Goal: Task Accomplishment & Management: Use online tool/utility

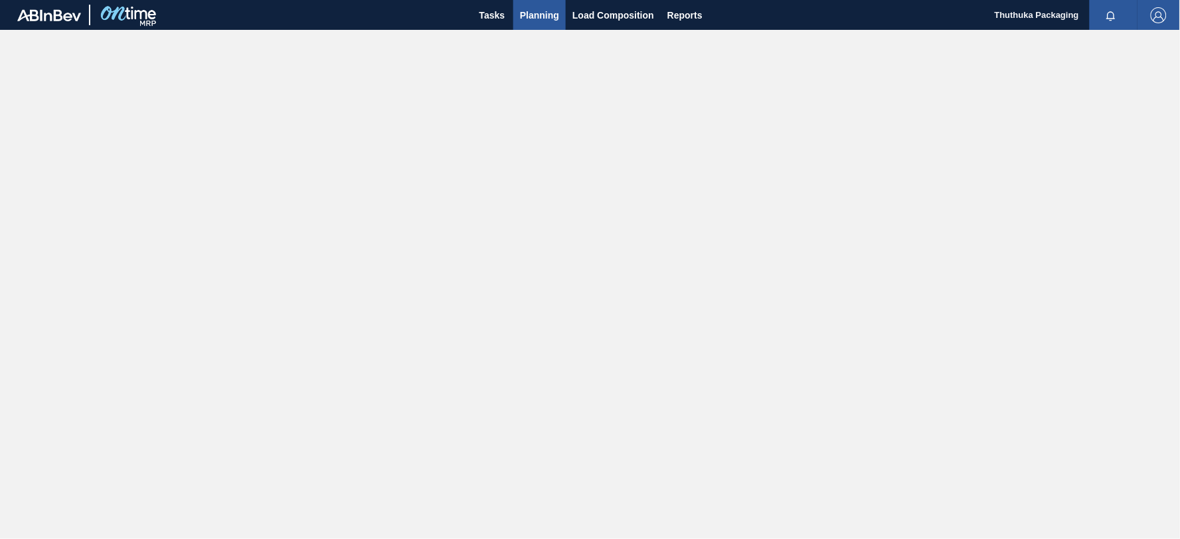
click at [536, 13] on span "Planning" at bounding box center [539, 15] width 39 height 16
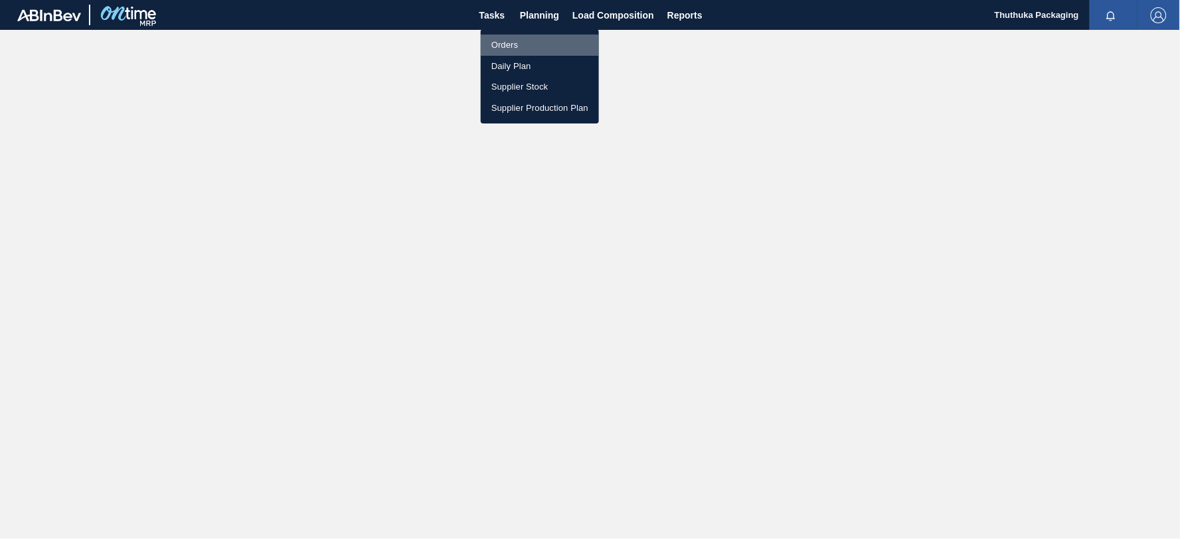
click at [514, 43] on li "Orders" at bounding box center [540, 45] width 118 height 21
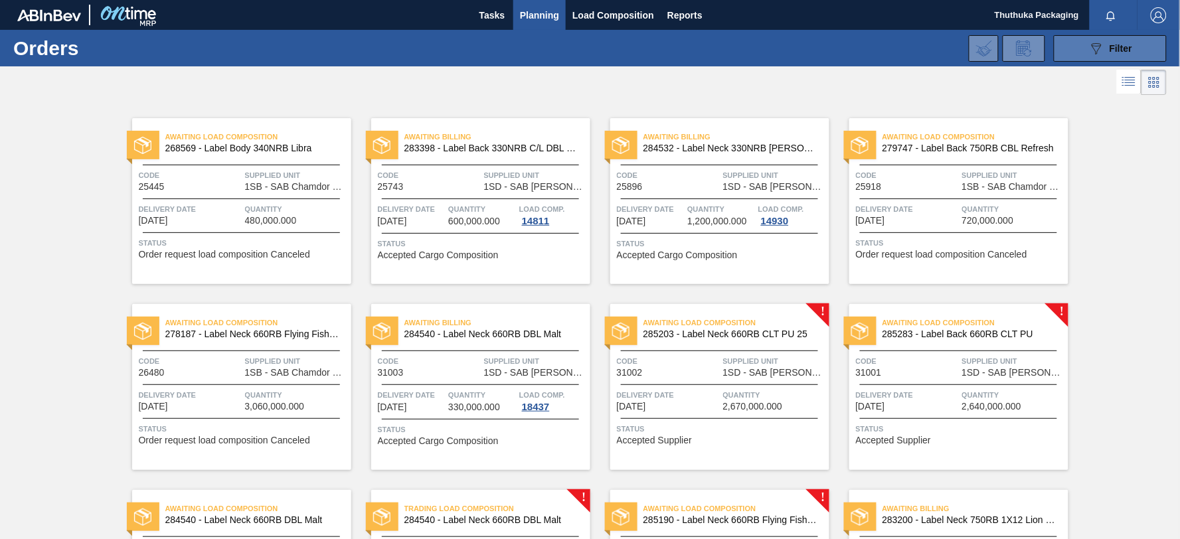
click at [1093, 56] on icon "089F7B8B-B2A5-4AFE-B5C0-19BA573D28AC" at bounding box center [1096, 48] width 16 height 16
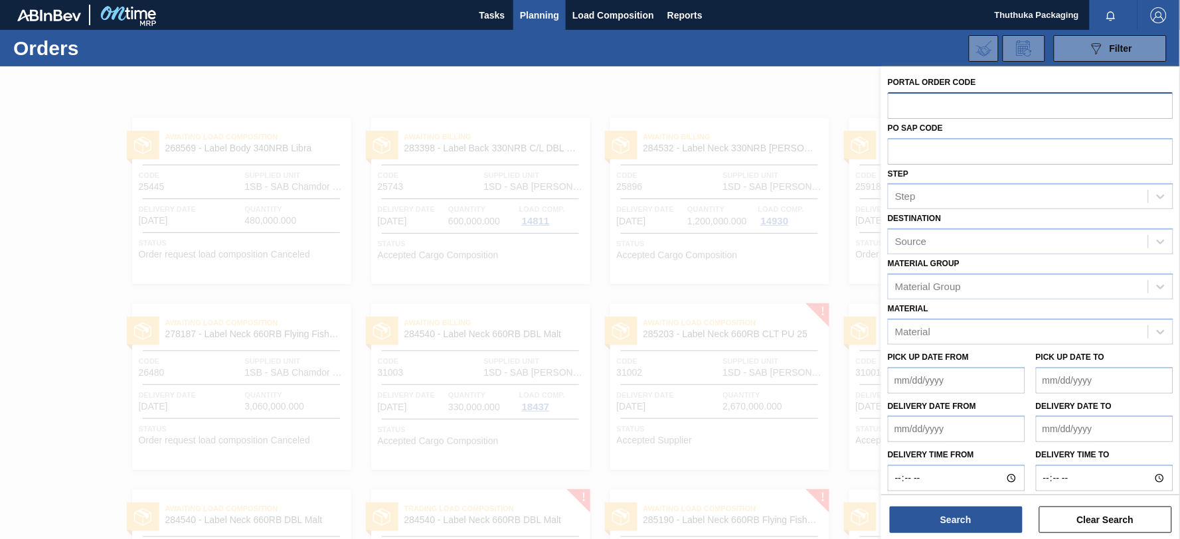
click at [961, 109] on input "text" at bounding box center [1029, 104] width 285 height 25
type input "32128"
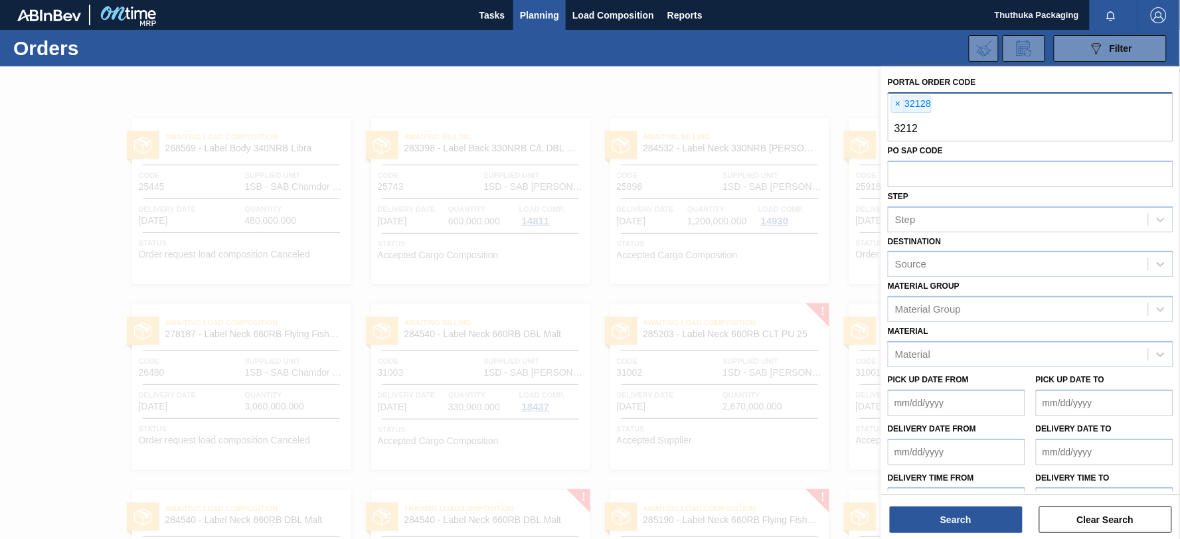
type input "32125"
type input "32126"
type input "32127"
click at [947, 522] on button "Search" at bounding box center [955, 519] width 133 height 27
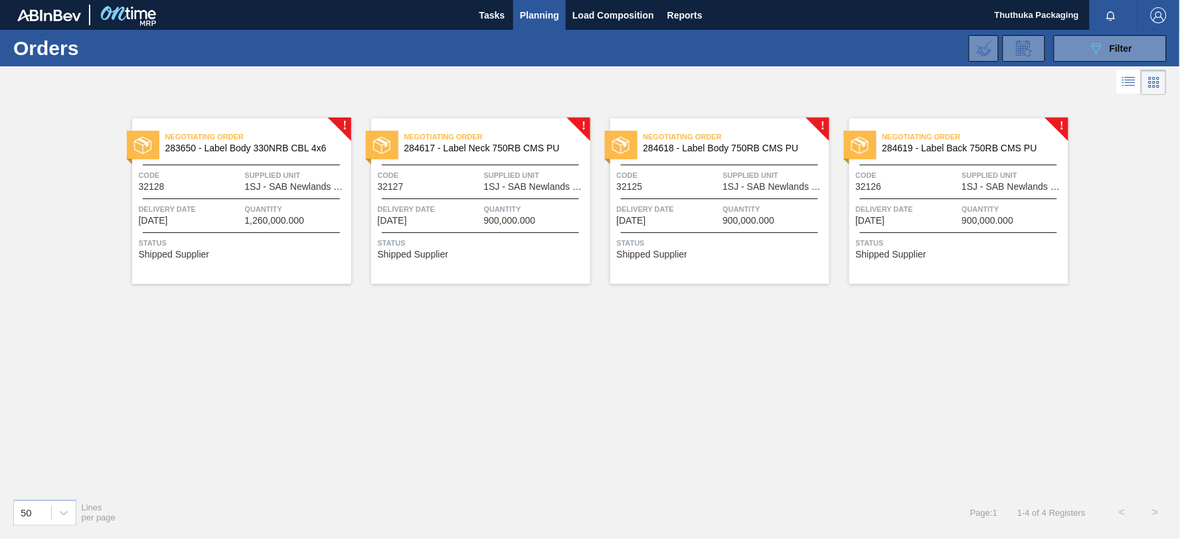
click at [244, 149] on span "283650 - Label Body 330NRB CBL 4x6" at bounding box center [252, 148] width 175 height 10
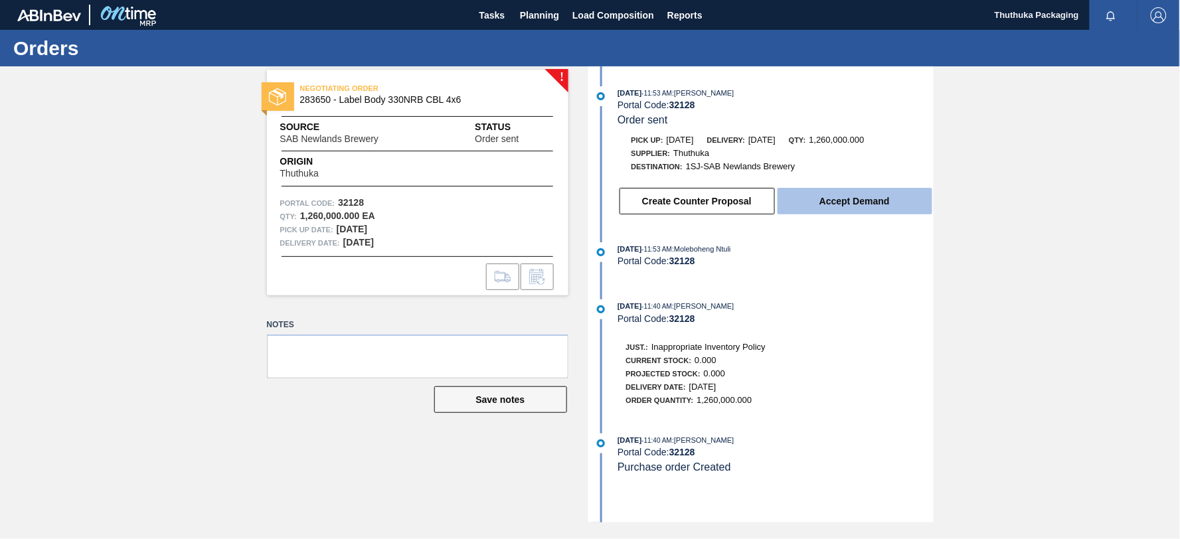
click at [875, 203] on button "Accept Demand" at bounding box center [854, 201] width 155 height 27
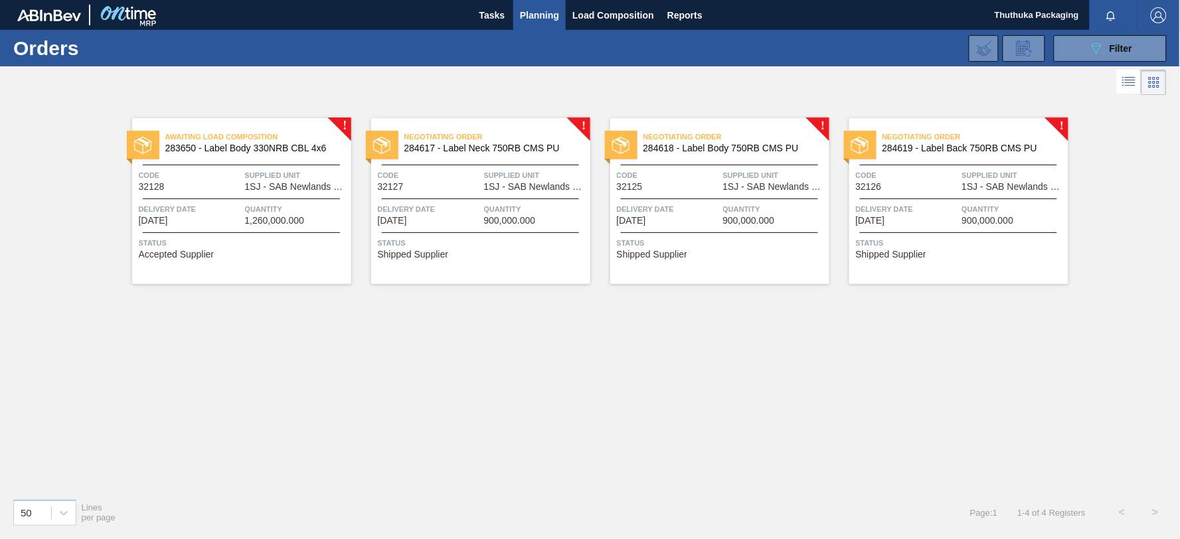
click at [536, 149] on span "284617 - Label Neck 750RB CMS PU" at bounding box center [491, 148] width 175 height 10
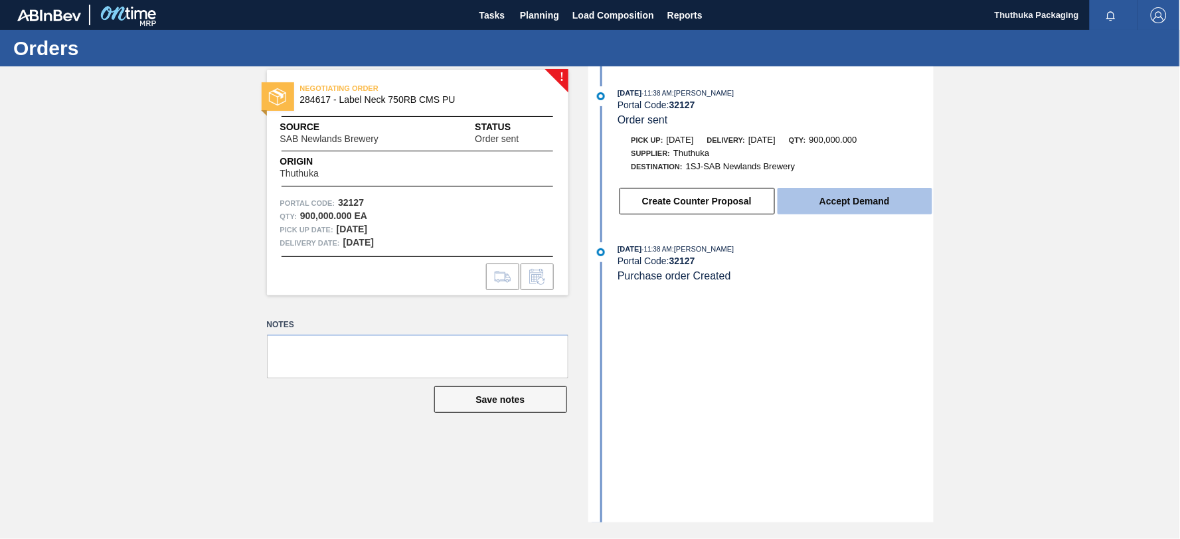
click at [811, 208] on button "Accept Demand" at bounding box center [854, 201] width 155 height 27
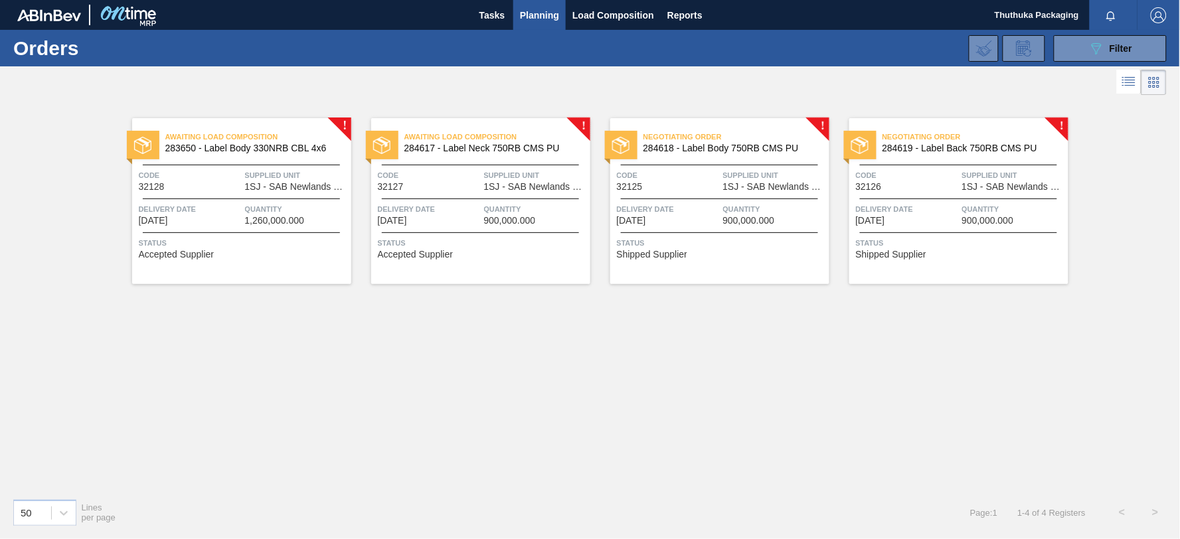
click at [697, 151] on span "284618 - Label Body 750RB CMS PU" at bounding box center [730, 148] width 175 height 10
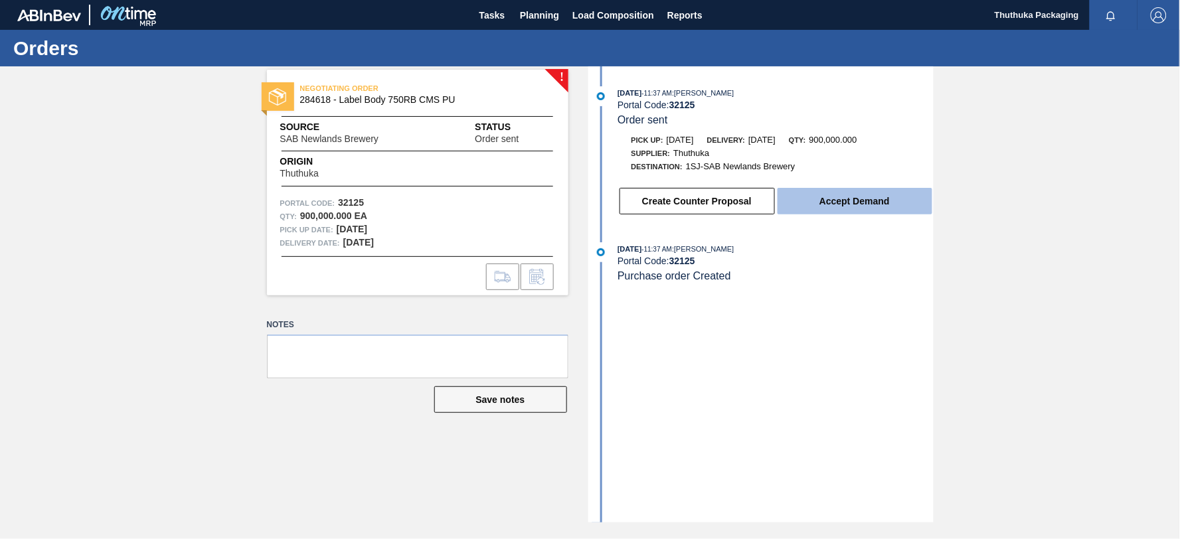
click at [803, 204] on button "Accept Demand" at bounding box center [854, 201] width 155 height 27
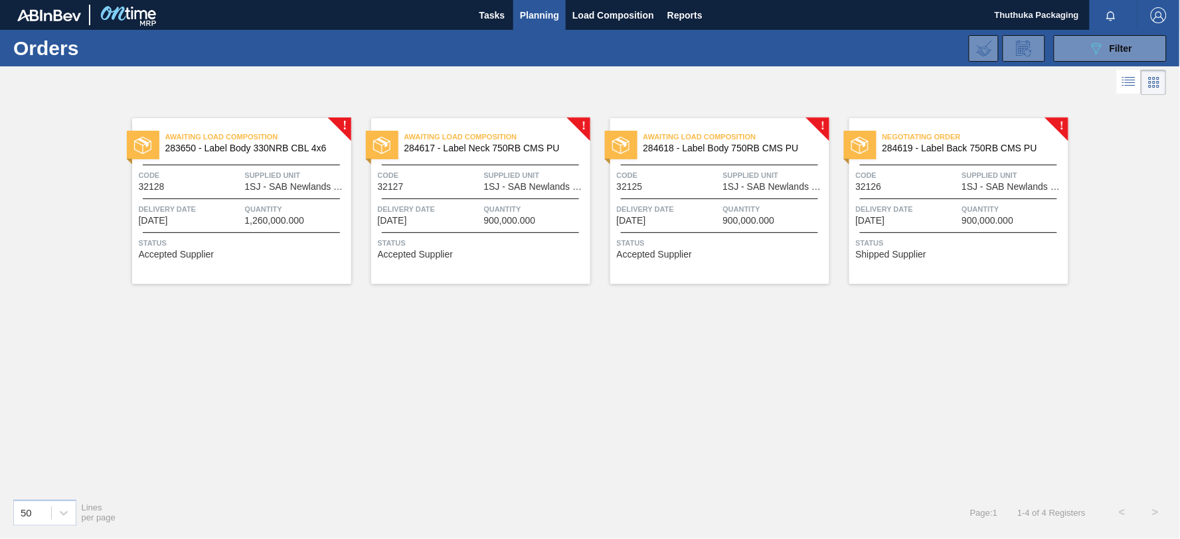
click at [912, 150] on span "284619 - Label Back 750RB CMS PU" at bounding box center [969, 148] width 175 height 10
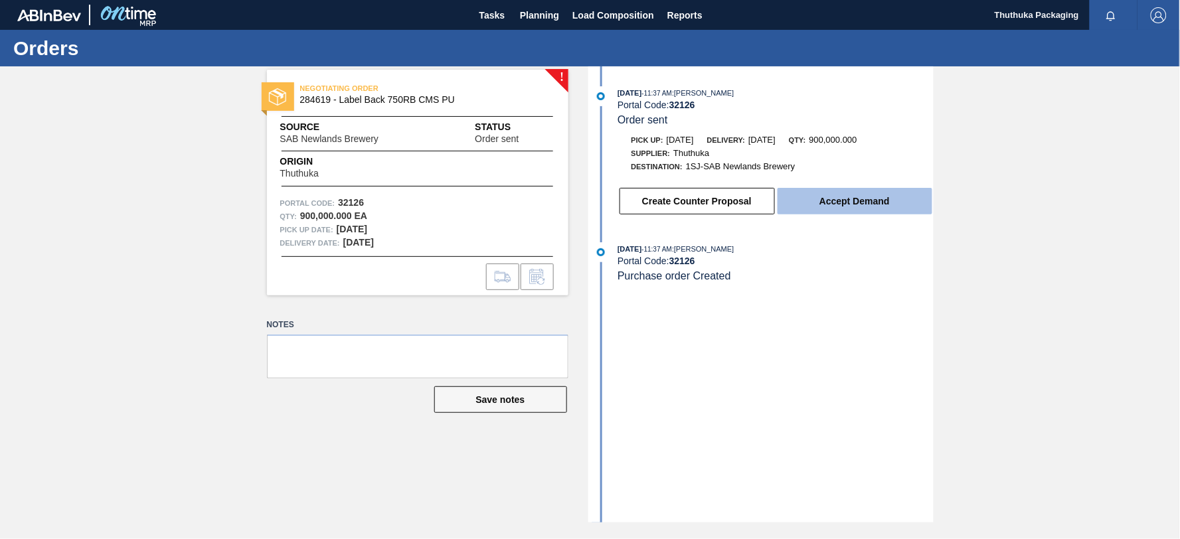
click at [860, 201] on button "Accept Demand" at bounding box center [854, 201] width 155 height 27
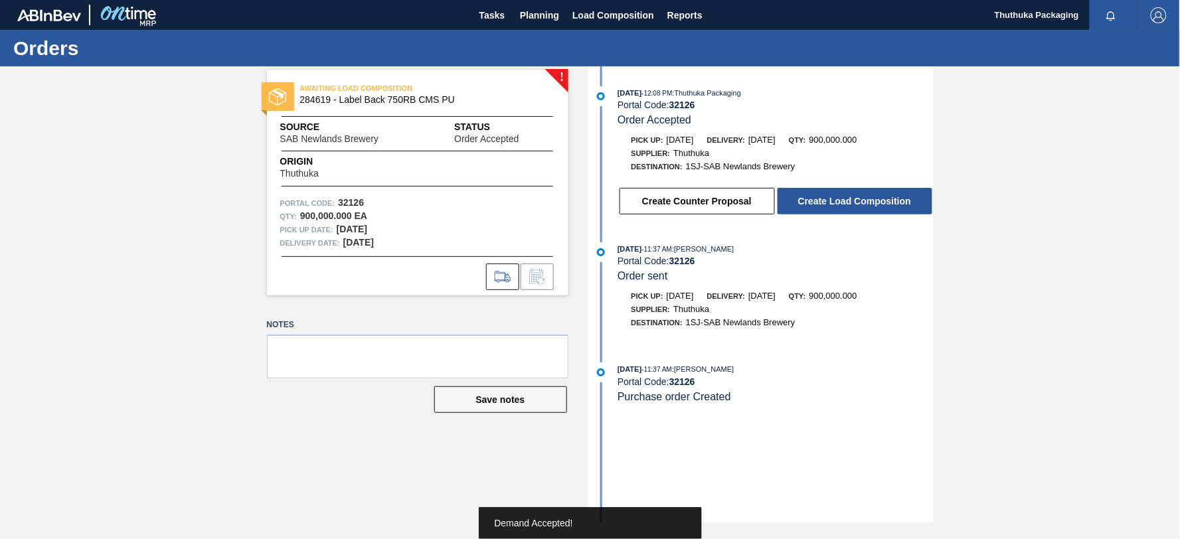
click at [860, 201] on button "Create Load Composition" at bounding box center [854, 201] width 155 height 27
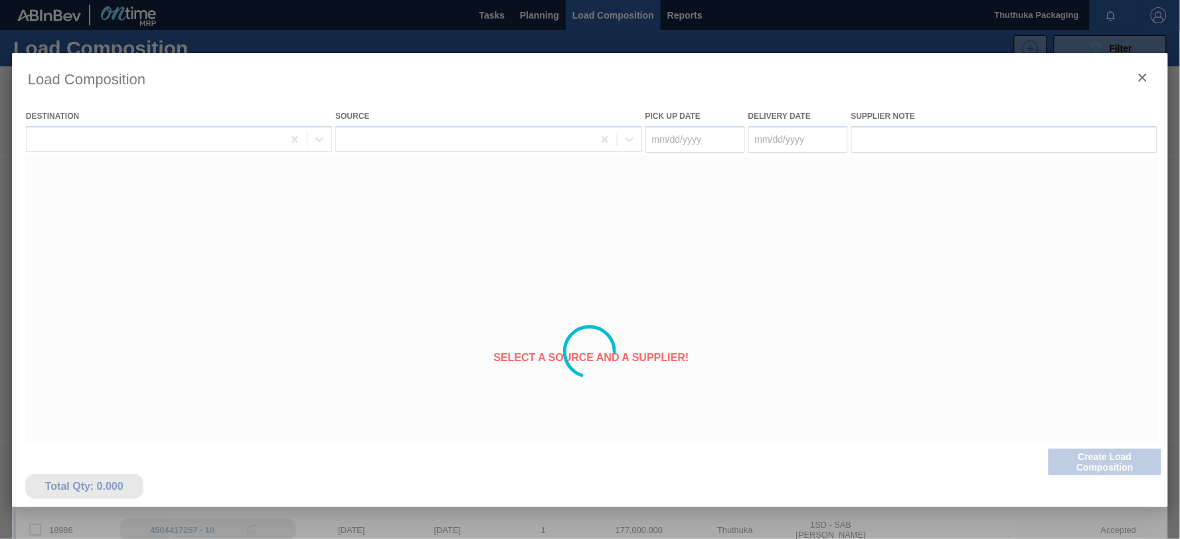
type Date "[DATE]"
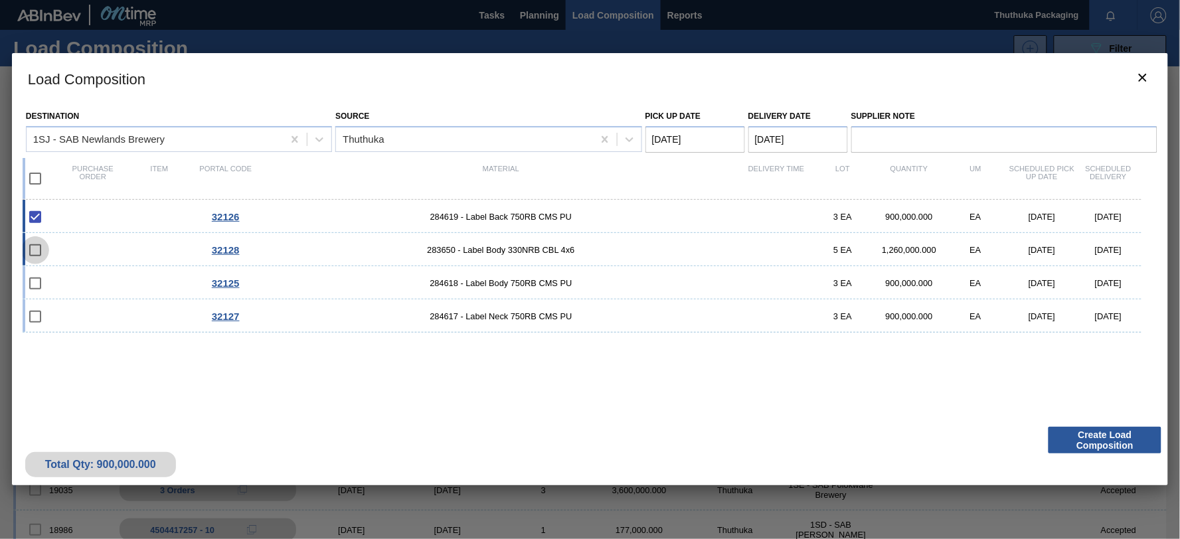
click at [39, 248] on input "checkbox" at bounding box center [35, 250] width 28 height 28
checkbox input "false"
click at [36, 176] on input "checkbox" at bounding box center [35, 179] width 28 height 28
checkbox input "true"
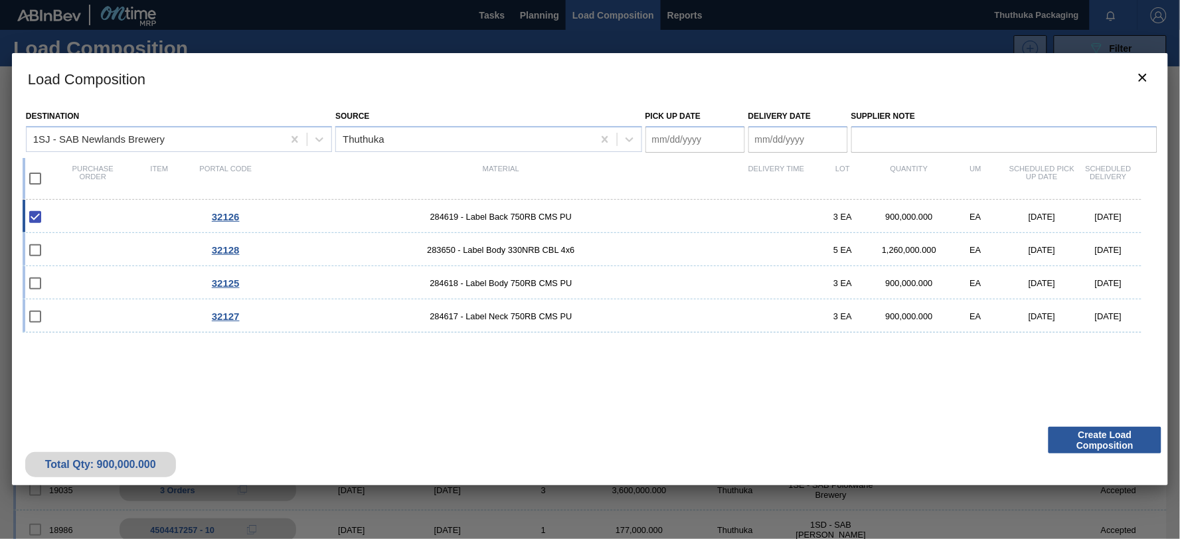
checkbox input "true"
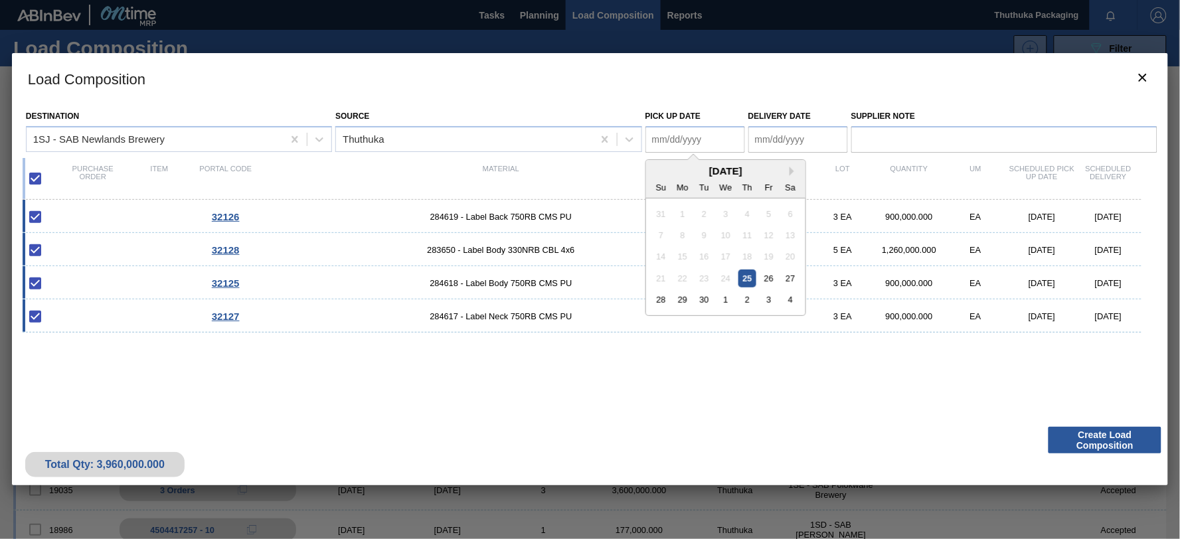
click at [677, 136] on Date "Pick up Date" at bounding box center [695, 139] width 100 height 27
click at [750, 279] on div "25" at bounding box center [747, 279] width 18 height 18
type Date "[DATE]"
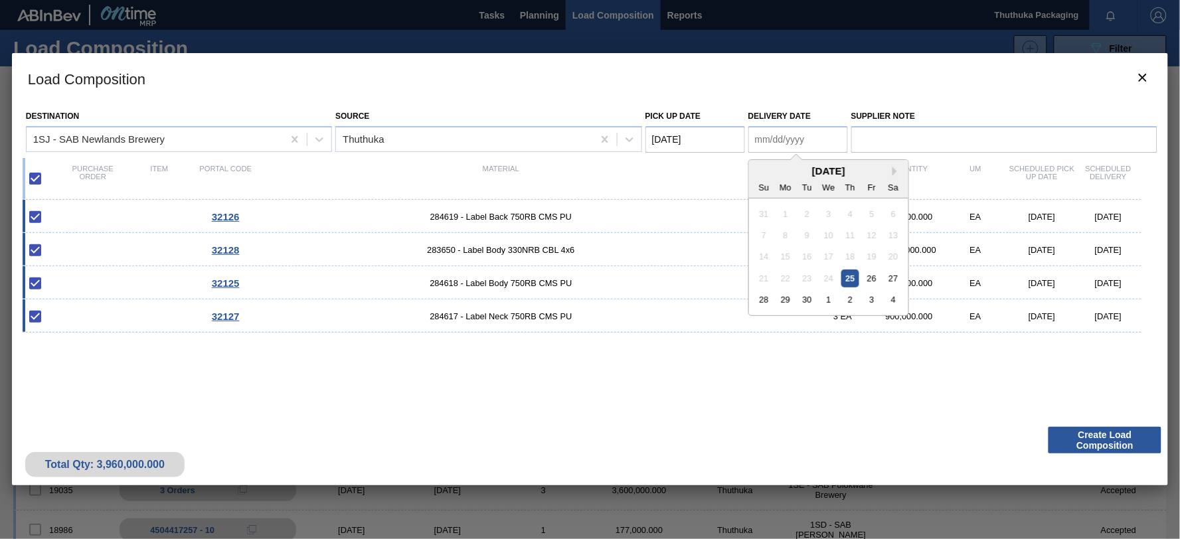
click at [763, 141] on Date "Delivery Date" at bounding box center [798, 139] width 100 height 27
click at [791, 299] on div "29" at bounding box center [785, 300] width 18 height 18
type Date "[DATE]"
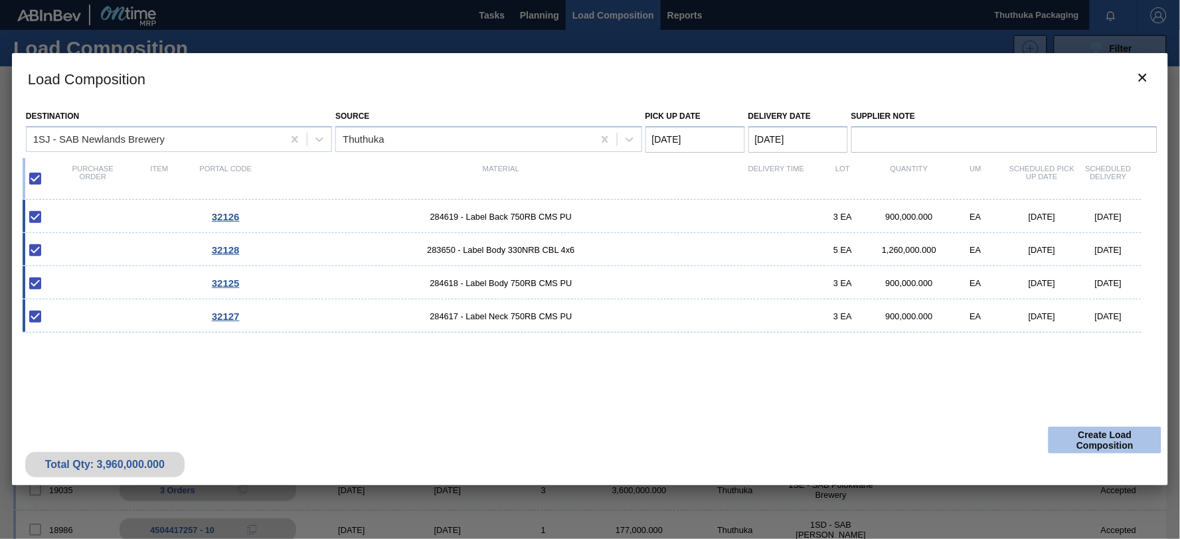
click at [1099, 436] on button "Create Load Composition" at bounding box center [1104, 440] width 113 height 27
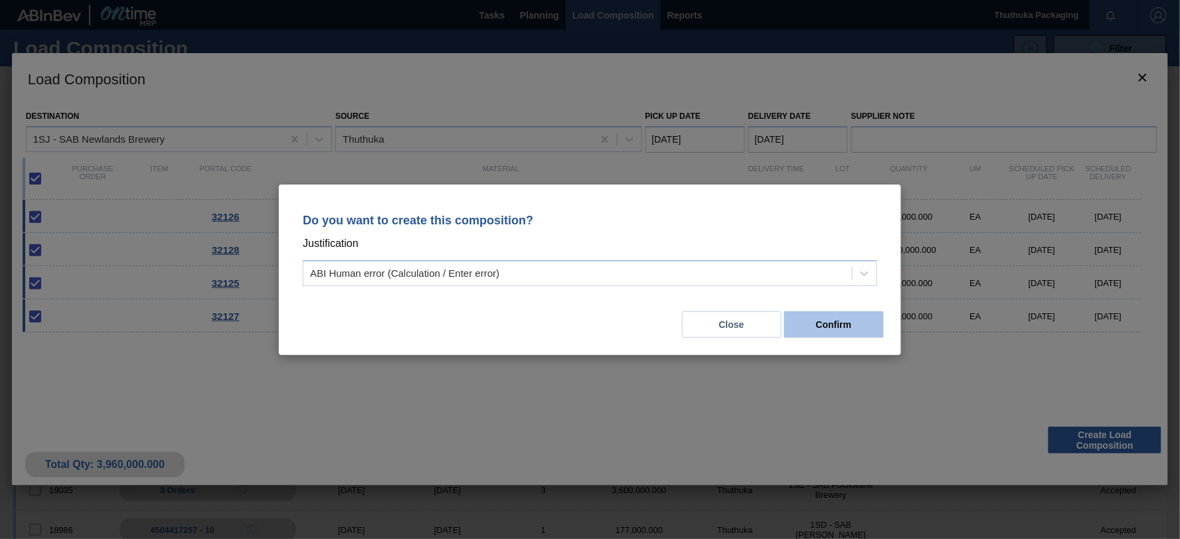
click at [840, 327] on button "Confirm" at bounding box center [834, 324] width 100 height 27
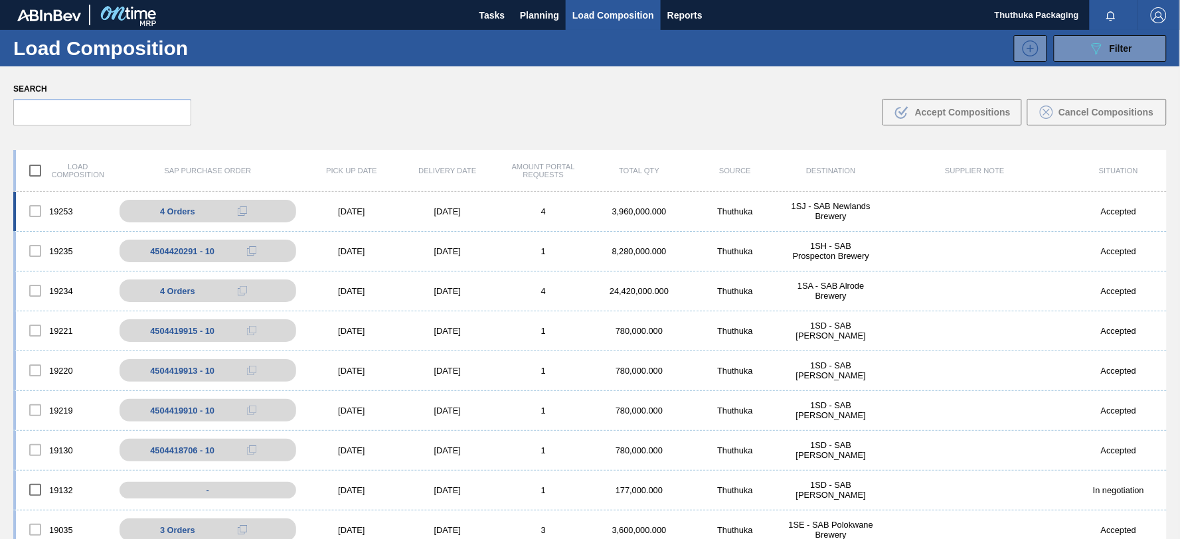
click at [824, 212] on div "1SJ - SAB Newlands Brewery" at bounding box center [831, 211] width 96 height 20
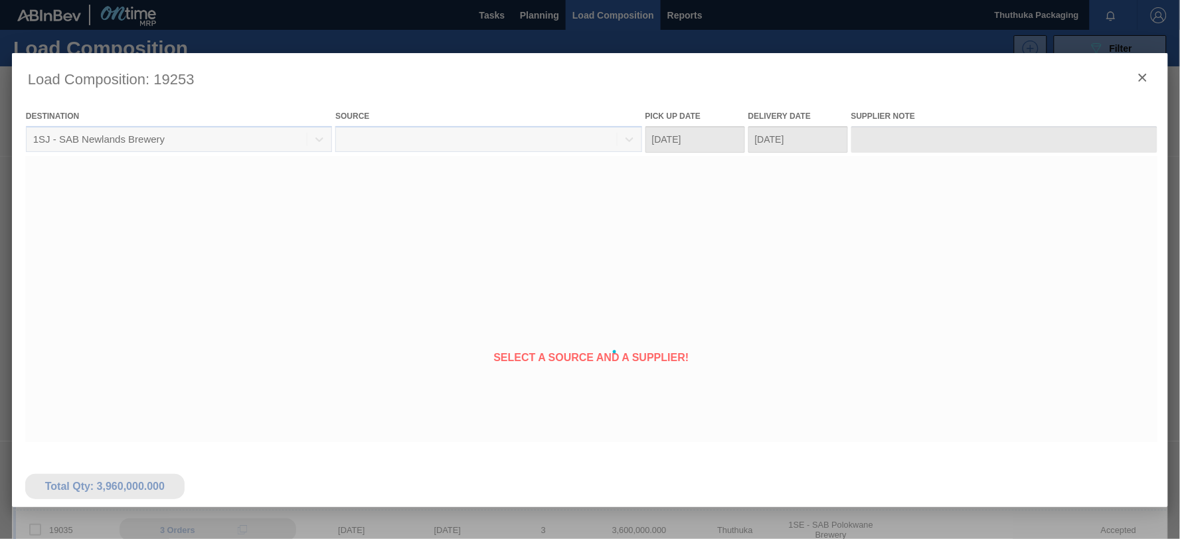
type Date "[DATE]"
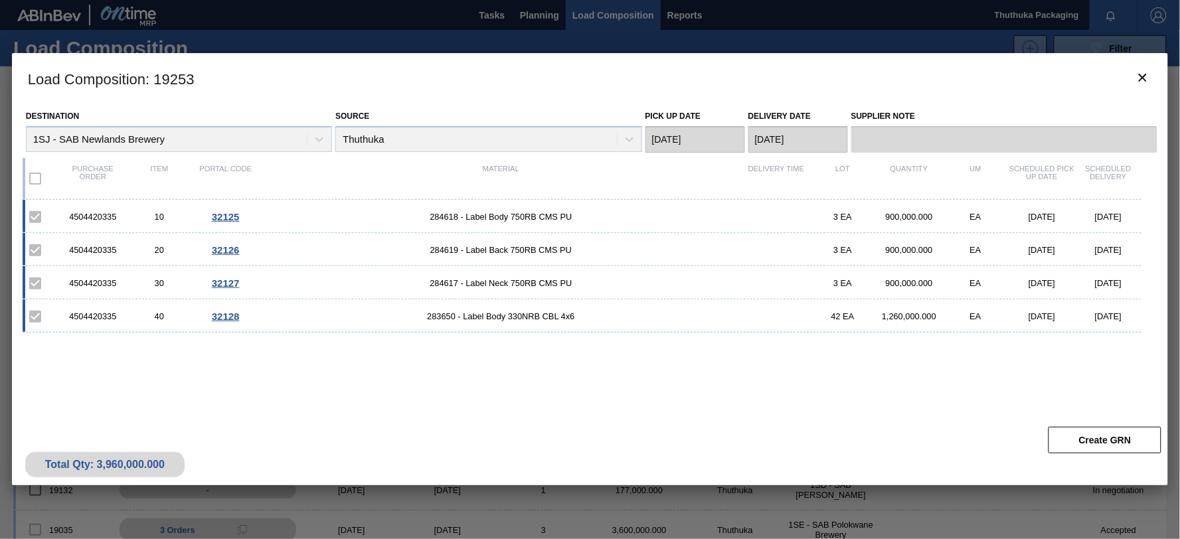
click at [96, 214] on div "4504420335" at bounding box center [93, 217] width 66 height 10
click at [91, 216] on div "4504420335" at bounding box center [93, 217] width 66 height 10
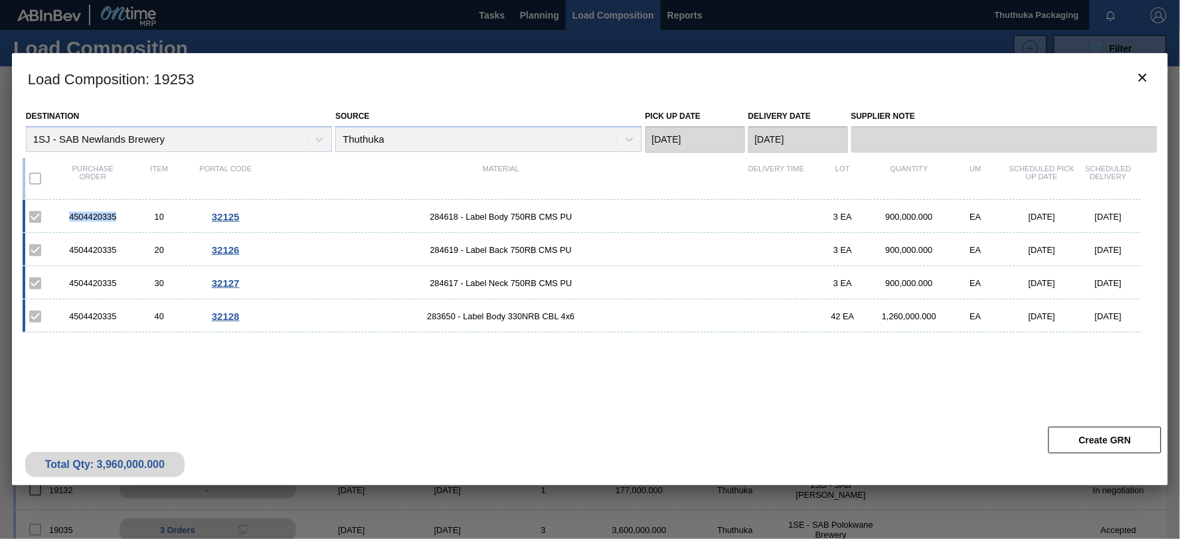
copy div "4504420335"
click at [448, 217] on span "284618 - Label Body 750RB CMS PU" at bounding box center [501, 217] width 484 height 10
copy span "284618"
click at [442, 249] on span "284619 - Label Back 750RB CMS PU" at bounding box center [501, 250] width 484 height 10
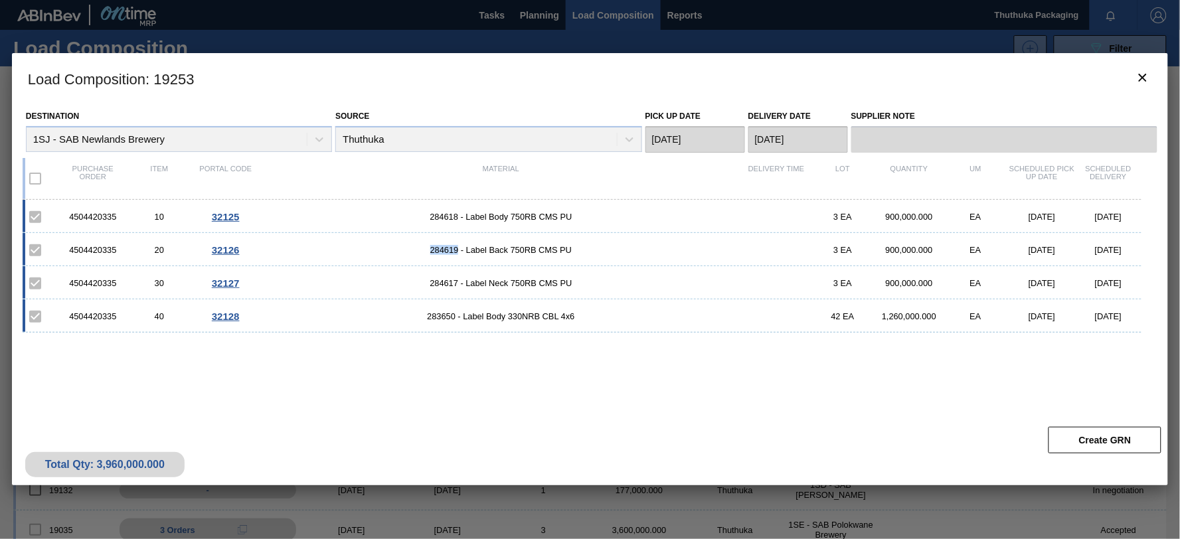
click at [441, 250] on span "284619 - Label Back 750RB CMS PU" at bounding box center [501, 250] width 484 height 10
copy span "284619"
click at [437, 281] on span "284617 - Label Neck 750RB CMS PU" at bounding box center [501, 283] width 484 height 10
copy span "284617"
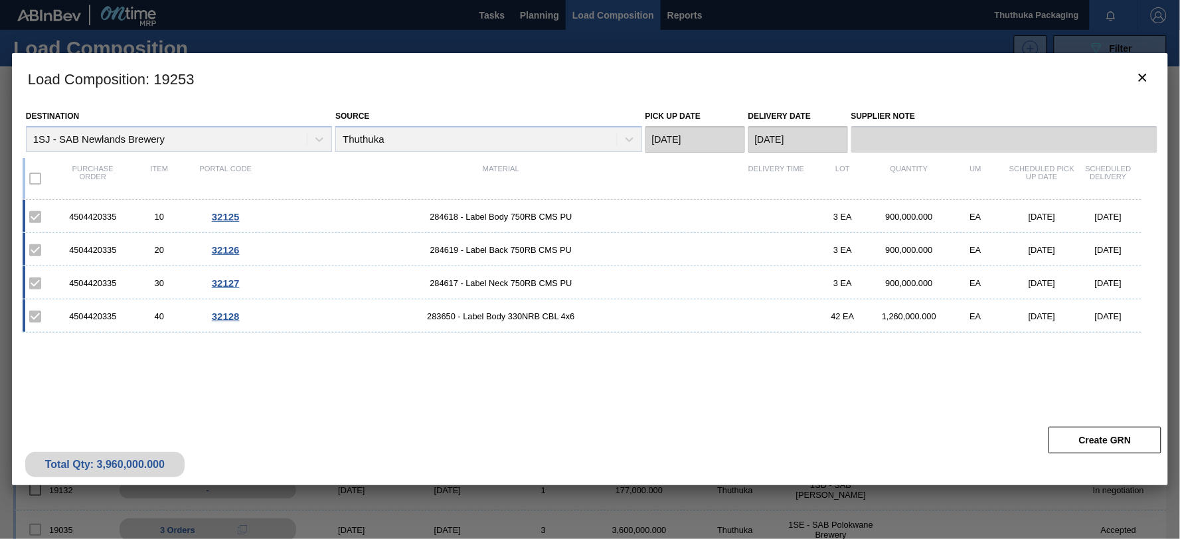
click at [447, 319] on span "283650 - Label Body 330NRB CBL 4x6" at bounding box center [501, 316] width 484 height 10
copy span "283650"
click at [1140, 74] on icon "botão de ícone" at bounding box center [1142, 78] width 8 height 8
